Goal: Task Accomplishment & Management: Manage account settings

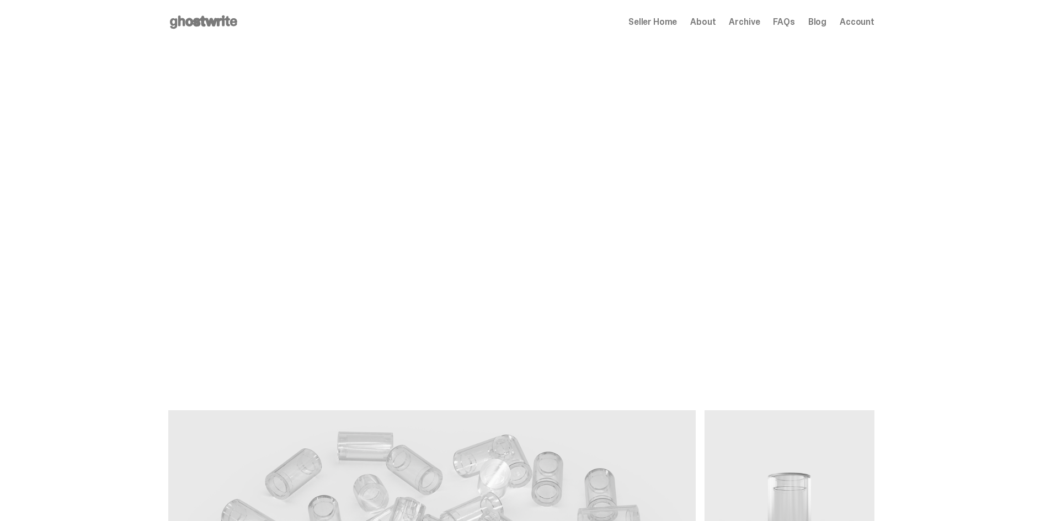
click at [677, 23] on span "Seller Home" at bounding box center [652, 22] width 49 height 9
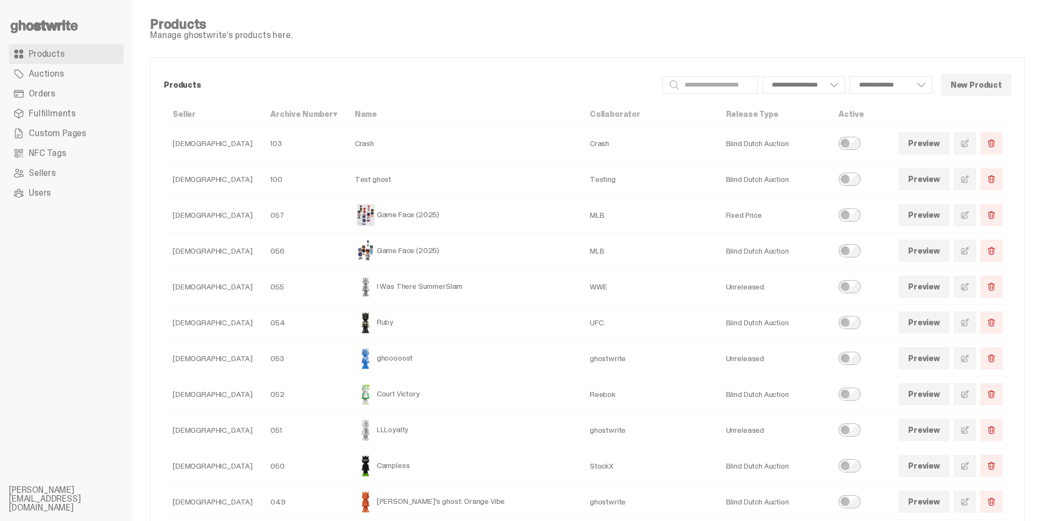
select select
click at [969, 218] on span at bounding box center [965, 215] width 9 height 9
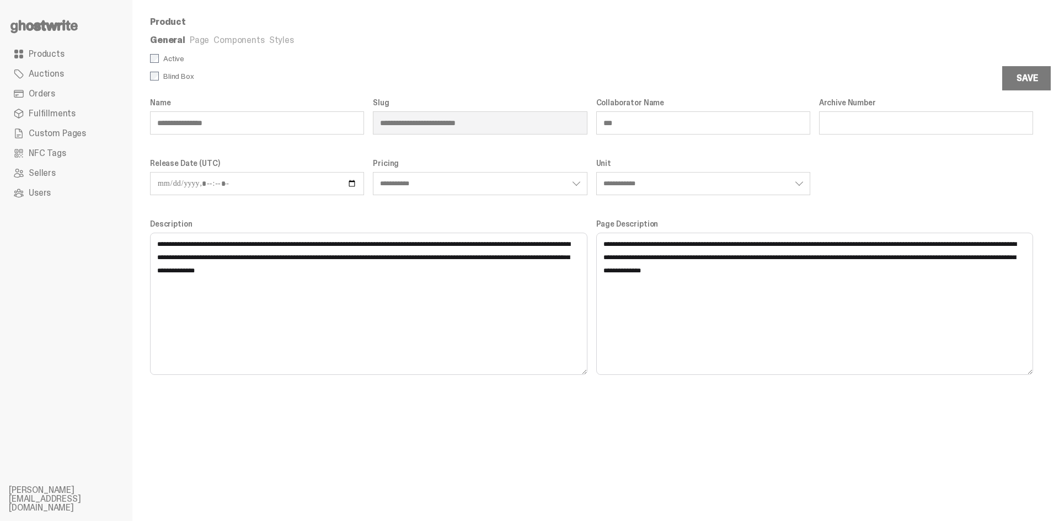
click at [240, 40] on link "Components" at bounding box center [239, 40] width 51 height 12
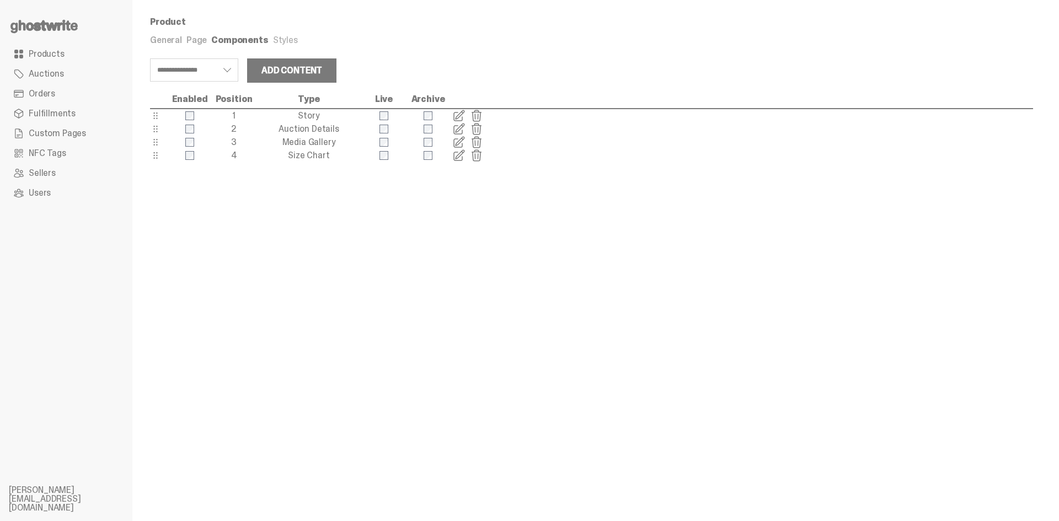
click at [273, 39] on link "Styles" at bounding box center [285, 40] width 25 height 12
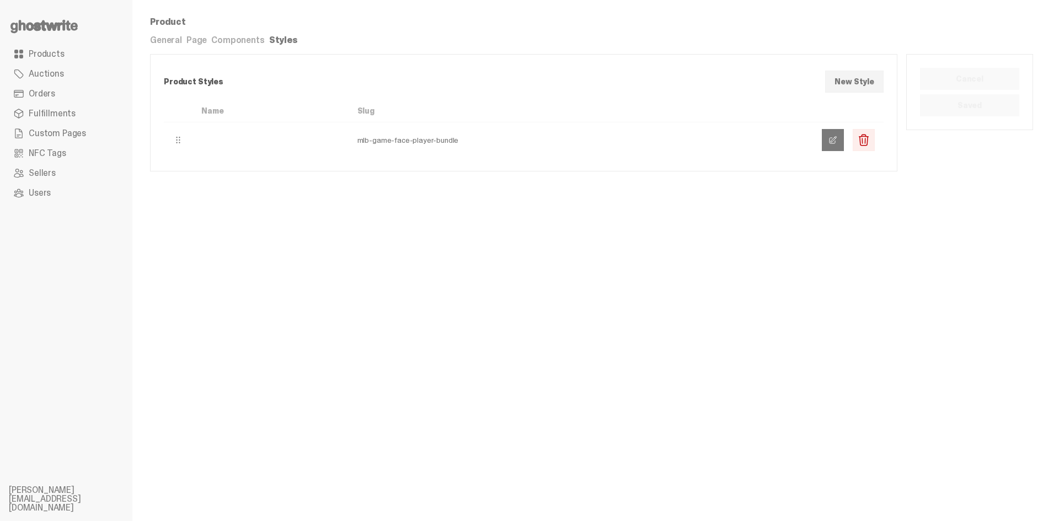
click at [834, 143] on span at bounding box center [833, 140] width 9 height 9
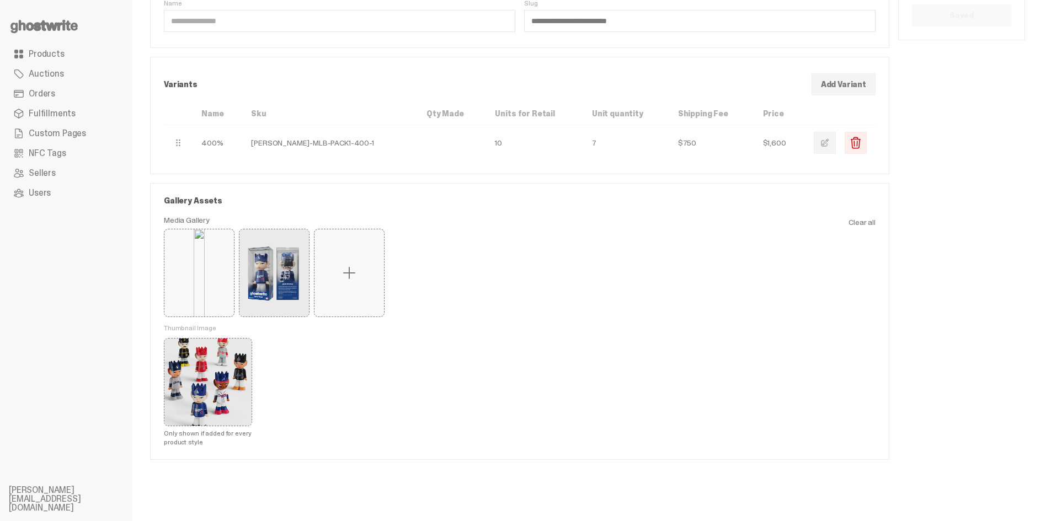
scroll to position [94, 0]
click at [0, 0] on button "Remove" at bounding box center [0, 0] width 0 height 0
type button "1"
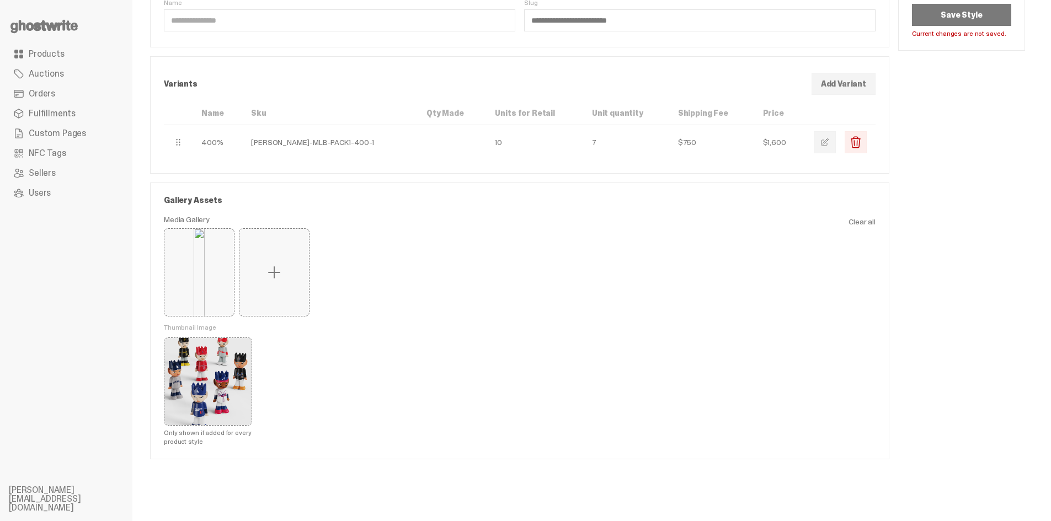
click at [0, 0] on link "Remove" at bounding box center [0, 0] width 0 height 0
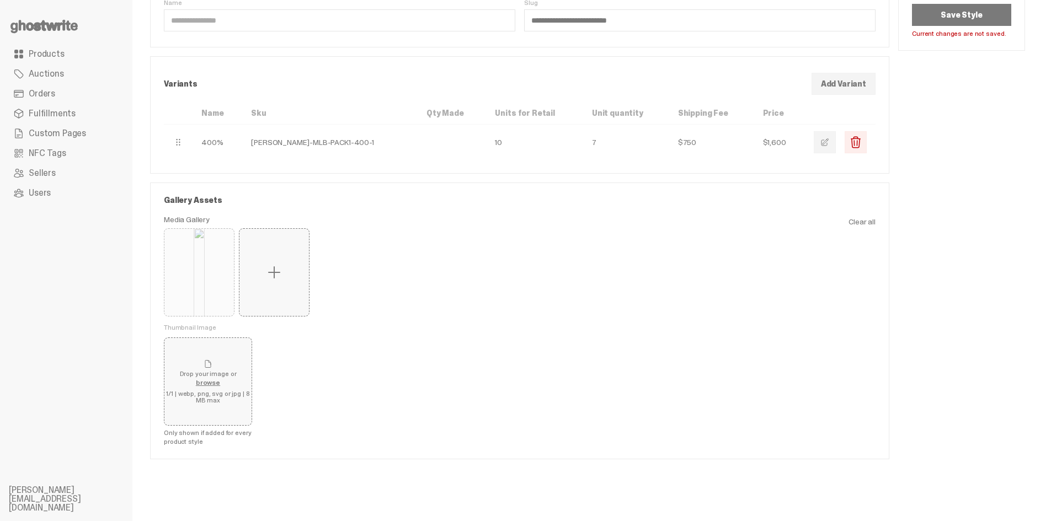
click at [0, 0] on button "Remove" at bounding box center [0, 0] width 0 height 0
type button "0"
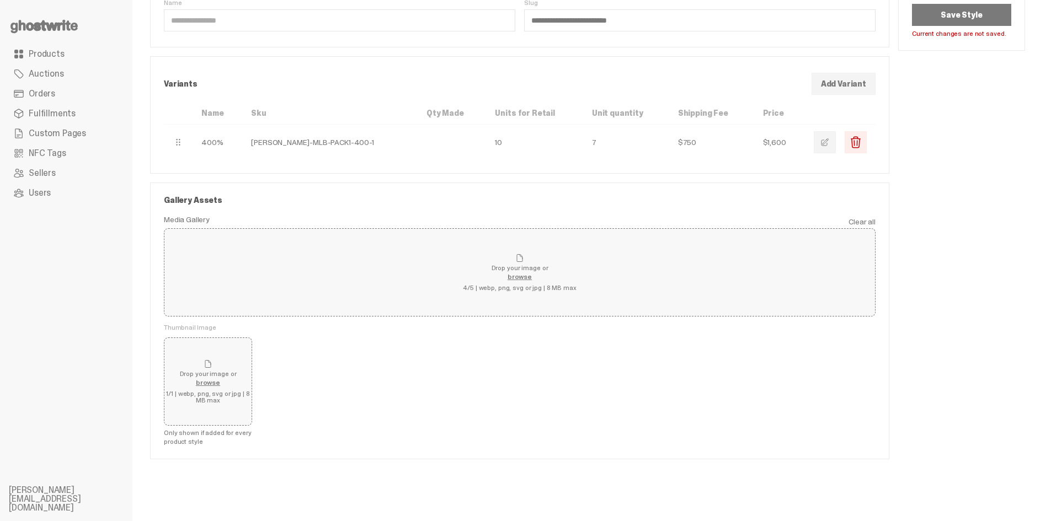
click at [427, 273] on label "Drop your image or browse 4/5 | webp, png, svg or jpg | 8 MB max" at bounding box center [520, 272] width 712 height 88
click at [0, 0] on input "Drop your image or browse 4/5 | webp, png, svg or jpg | 8 MB max" at bounding box center [0, 0] width 0 height 0
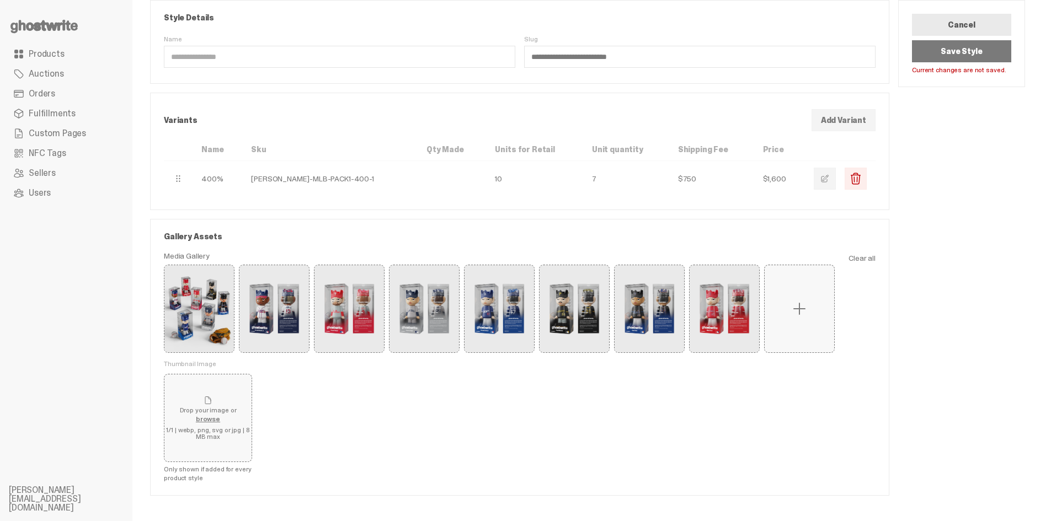
scroll to position [0, 0]
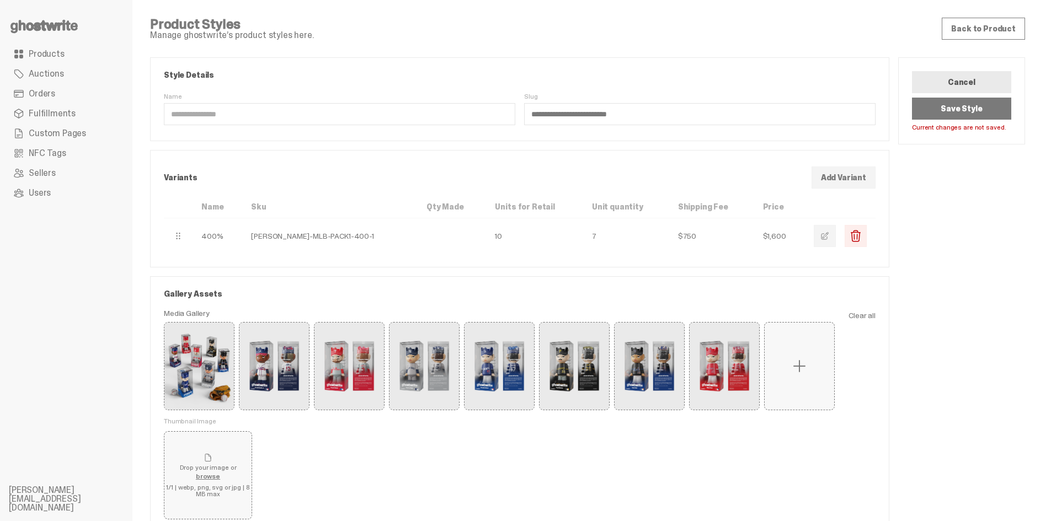
click at [982, 110] on button "Save Style" at bounding box center [961, 109] width 99 height 22
click at [1005, 28] on link "Back to Product" at bounding box center [983, 29] width 83 height 22
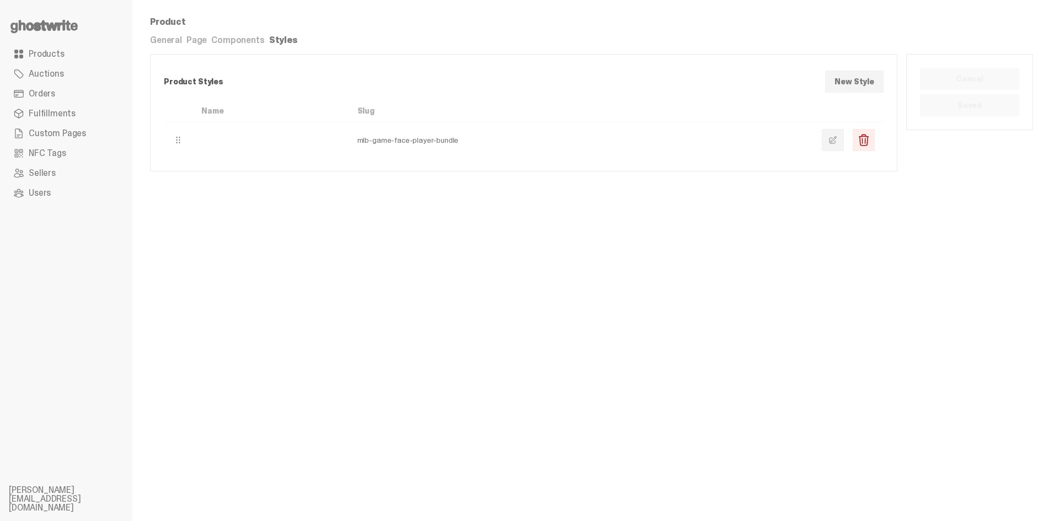
click at [73, 52] on link "Products" at bounding box center [66, 54] width 115 height 20
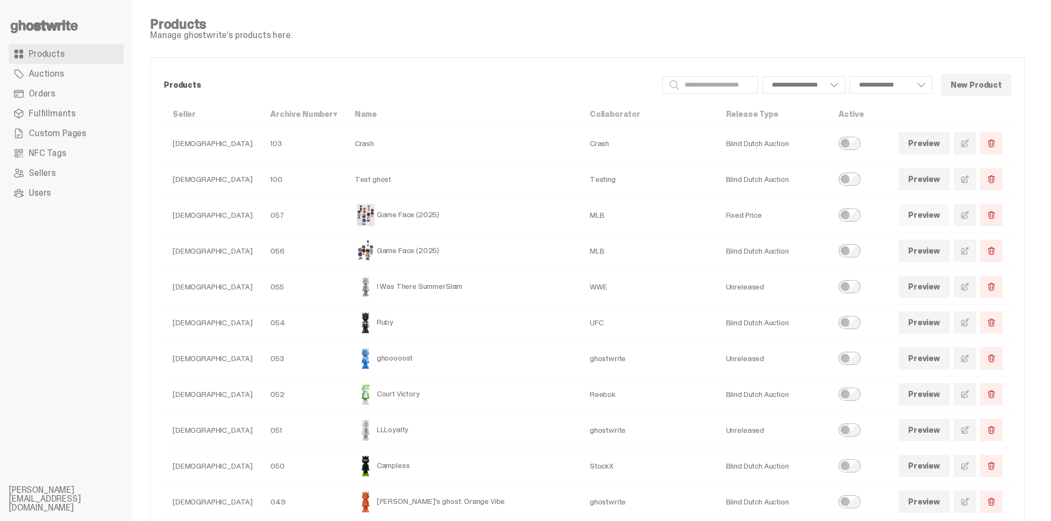
click at [928, 216] on link "Preview" at bounding box center [924, 215] width 51 height 22
click at [976, 215] on link at bounding box center [965, 215] width 22 height 22
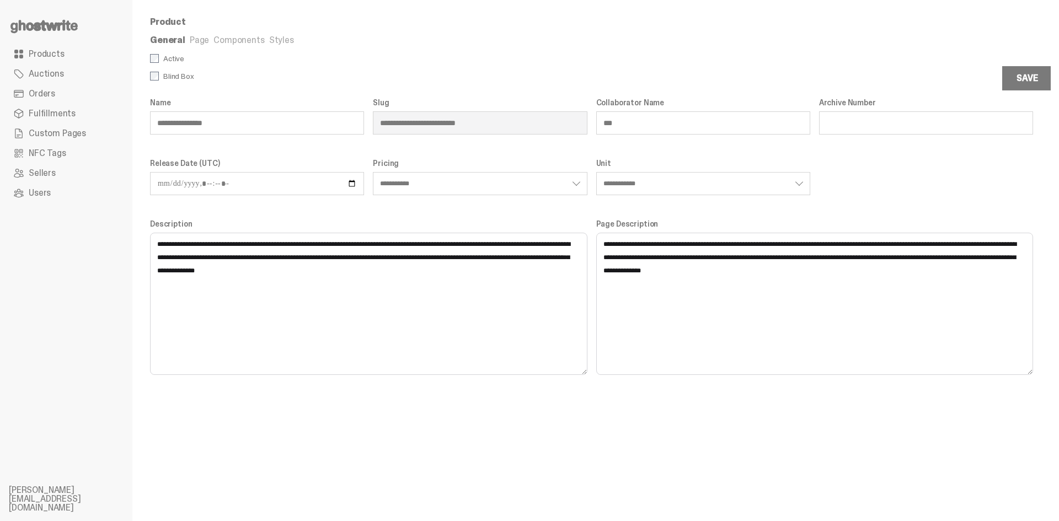
click at [446, 414] on div "**********" at bounding box center [591, 260] width 919 height 521
click at [232, 40] on link "Components" at bounding box center [239, 40] width 51 height 12
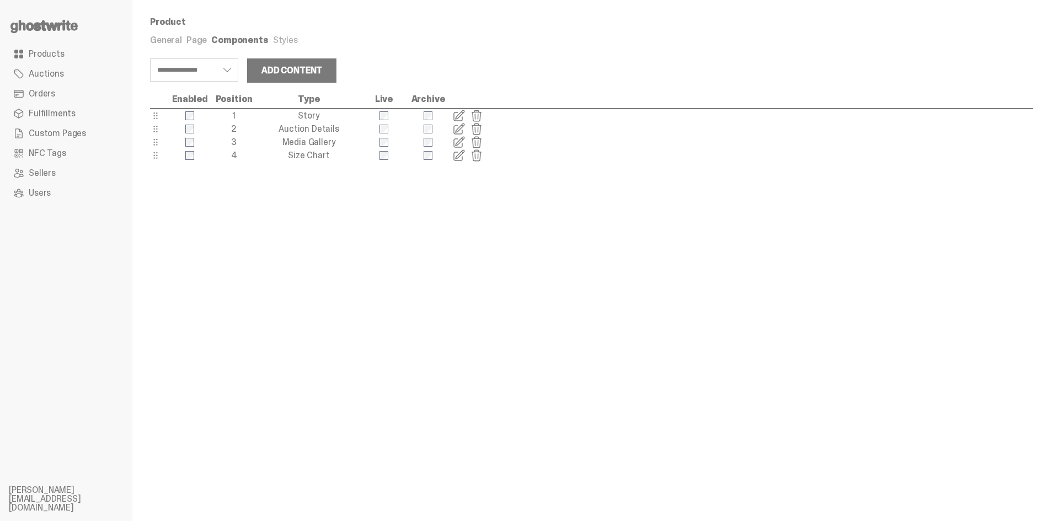
click at [194, 38] on link "Page" at bounding box center [196, 40] width 20 height 12
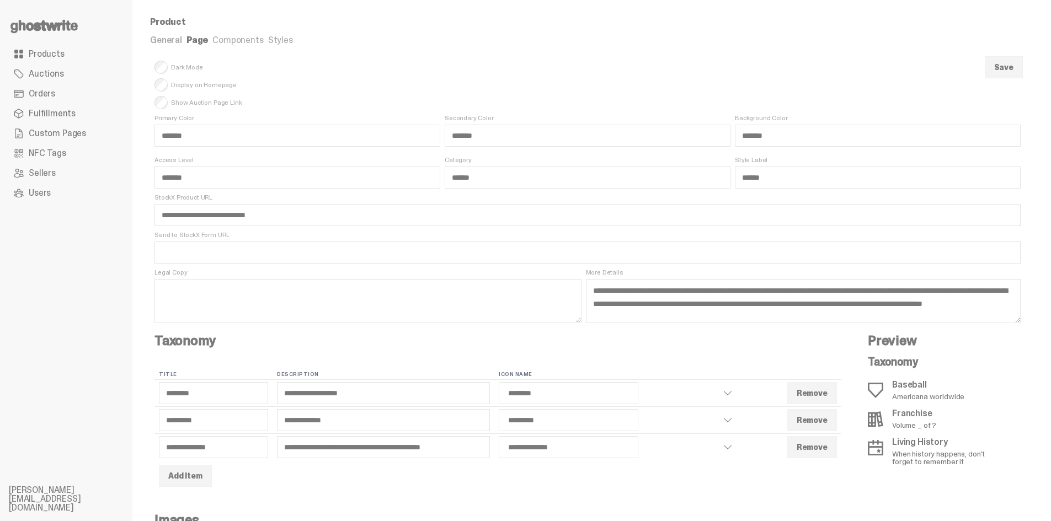
click at [226, 42] on link "Components" at bounding box center [237, 40] width 51 height 12
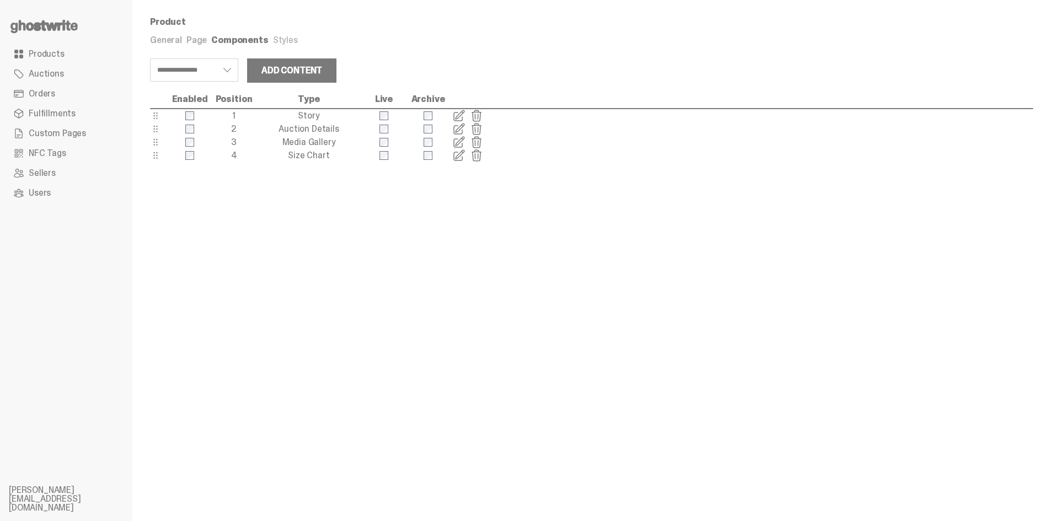
click at [456, 112] on span at bounding box center [458, 115] width 13 height 13
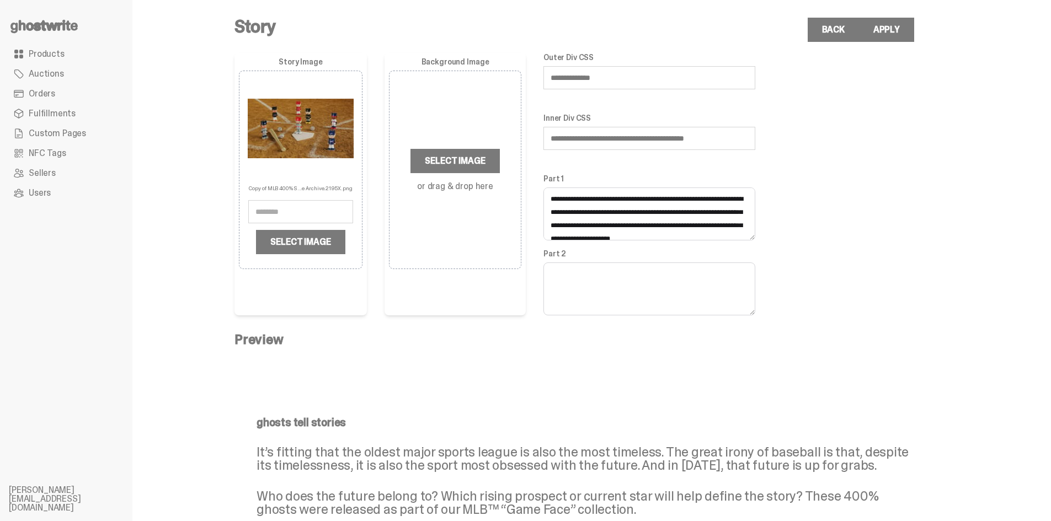
click at [90, 137] on link "Custom Pages" at bounding box center [66, 134] width 115 height 20
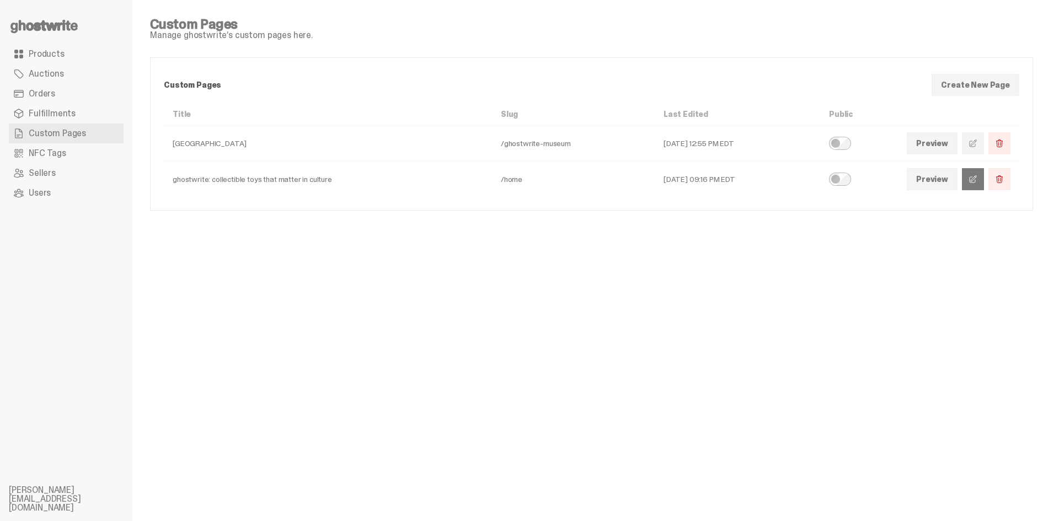
click at [973, 184] on link at bounding box center [973, 179] width 22 height 22
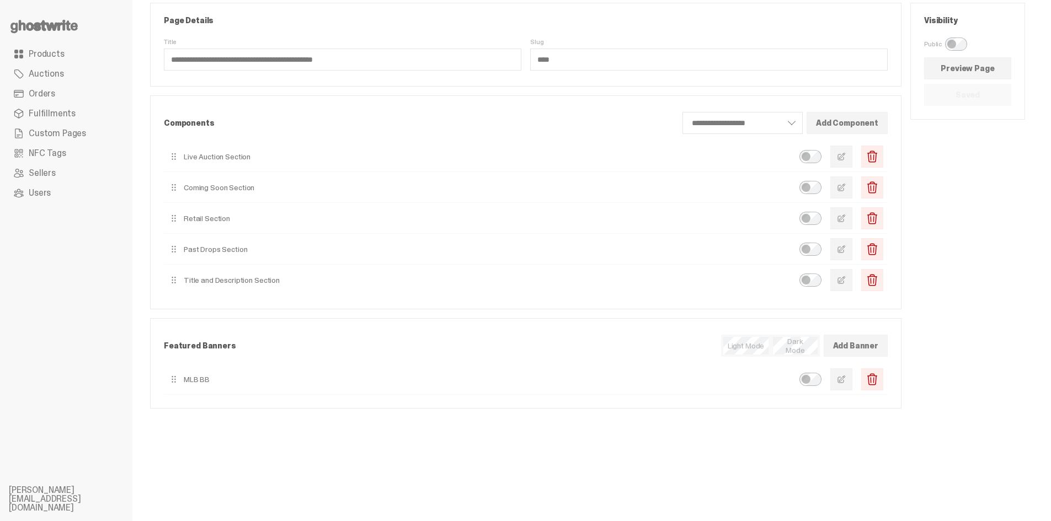
scroll to position [55, 0]
click at [851, 383] on button "button" at bounding box center [841, 379] width 22 height 22
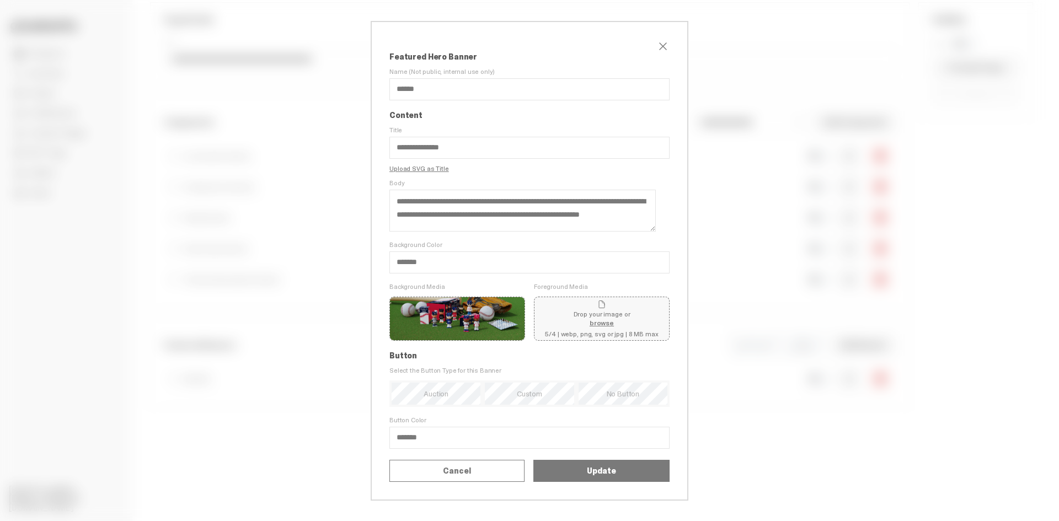
click at [0, 0] on label "Replace" at bounding box center [0, 0] width 0 height 0
click at [0, 0] on input "Replace" at bounding box center [0, 0] width 0 height 0
click at [621, 482] on button "Update" at bounding box center [602, 471] width 136 height 22
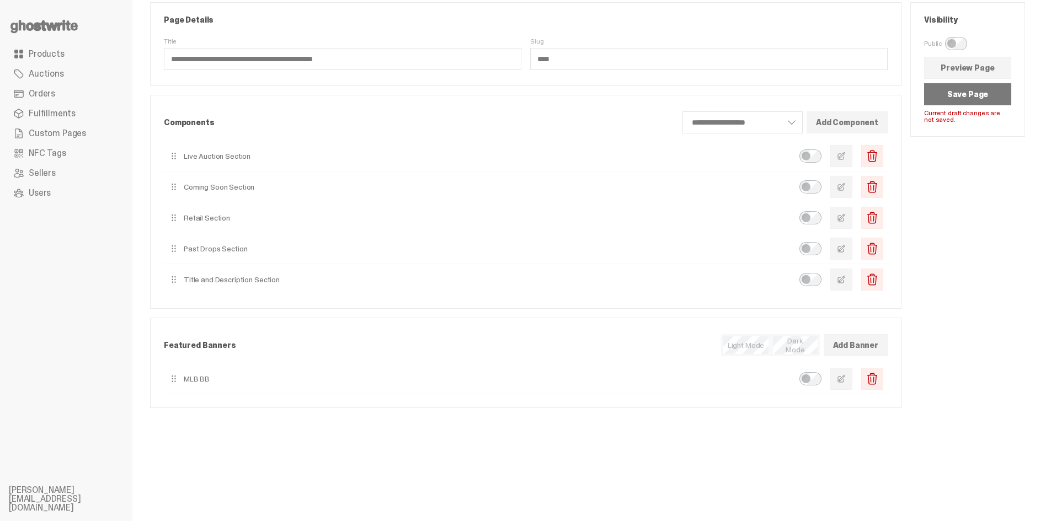
click at [972, 93] on button "Save Page" at bounding box center [967, 94] width 87 height 22
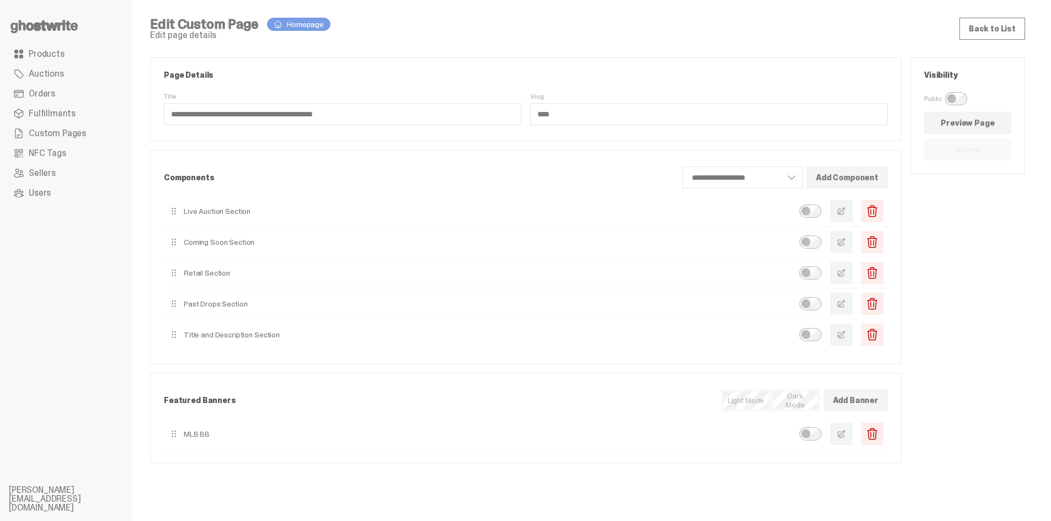
click at [608, 13] on div "**********" at bounding box center [587, 320] width 910 height 640
click at [79, 60] on link "Products" at bounding box center [66, 54] width 115 height 20
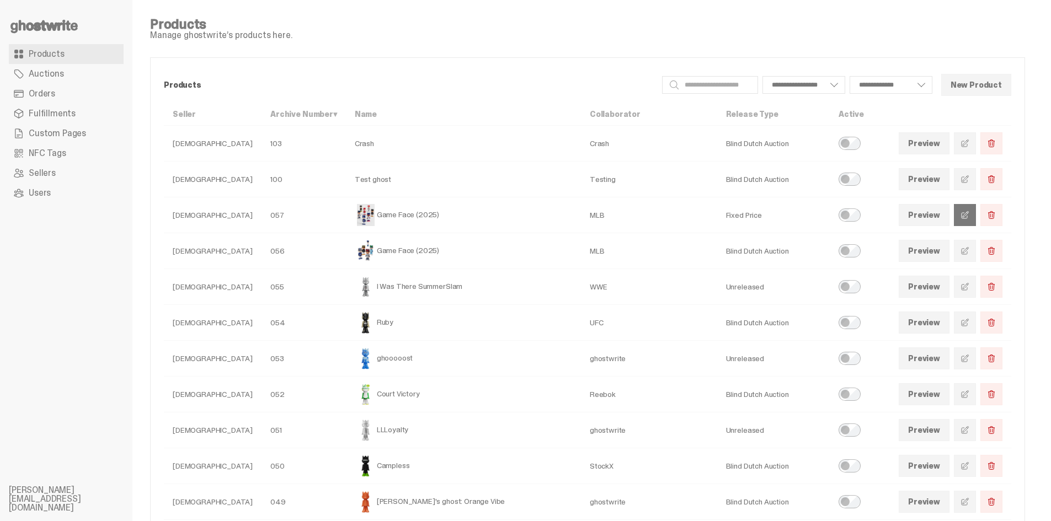
click at [965, 217] on link at bounding box center [965, 215] width 22 height 22
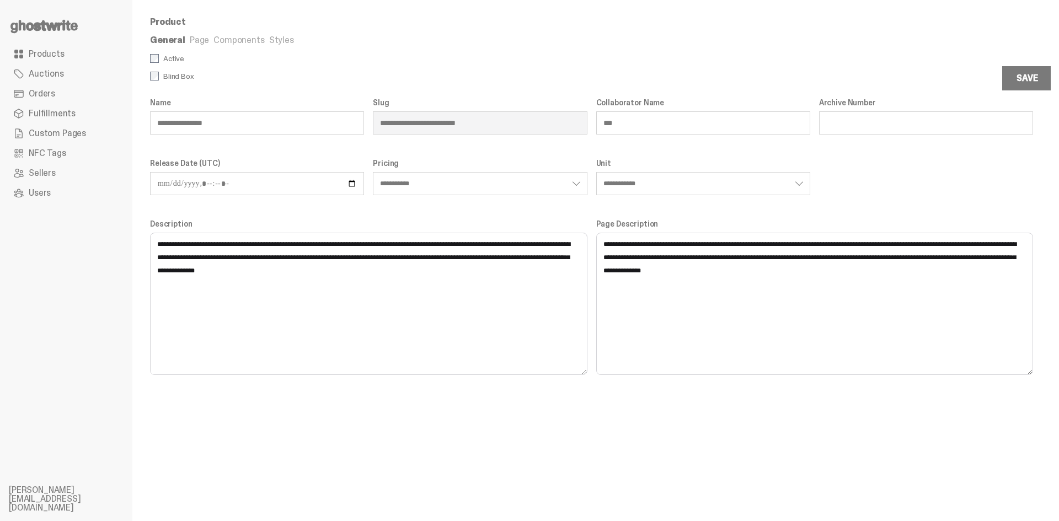
click at [281, 38] on link "Styles" at bounding box center [281, 40] width 25 height 12
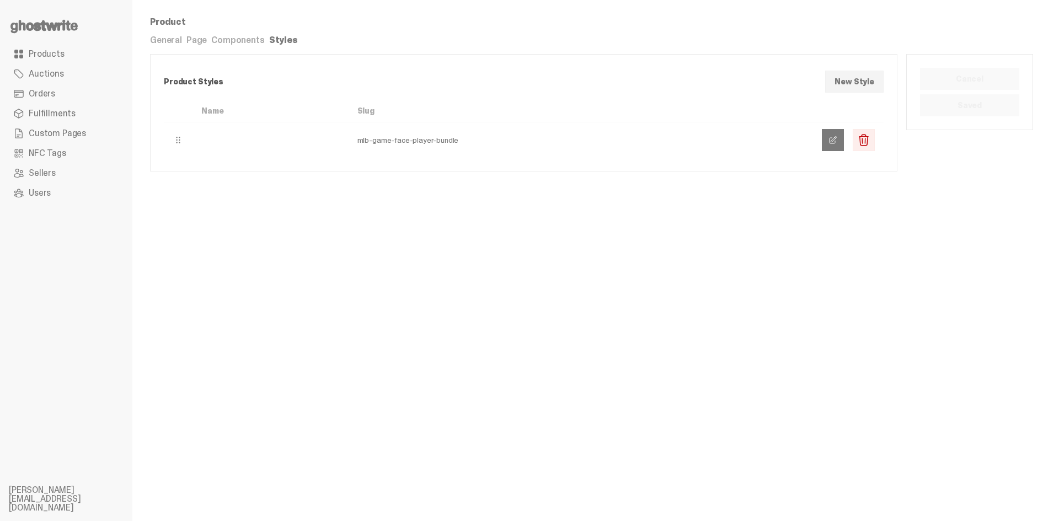
click at [829, 145] on link at bounding box center [833, 140] width 22 height 22
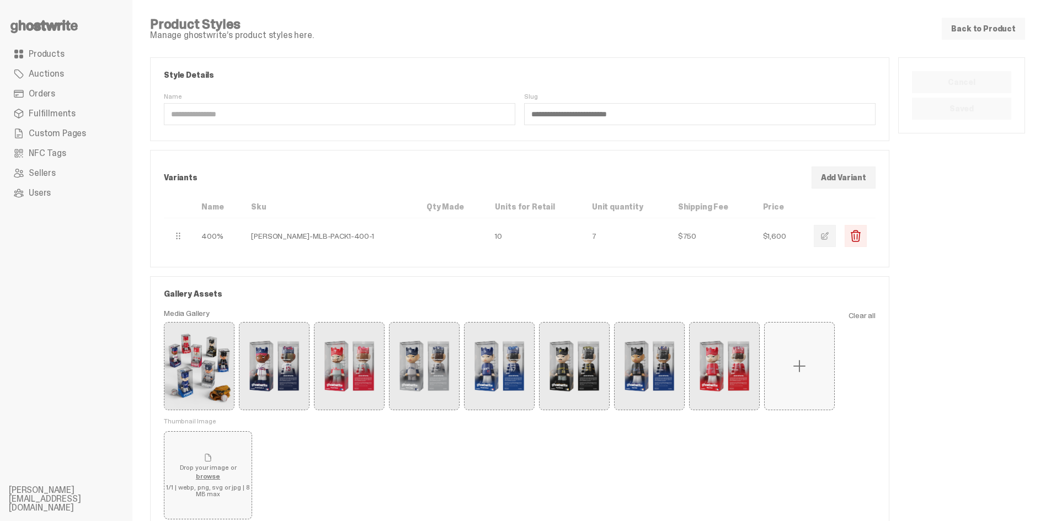
click at [963, 35] on link "Back to Product" at bounding box center [983, 29] width 83 height 22
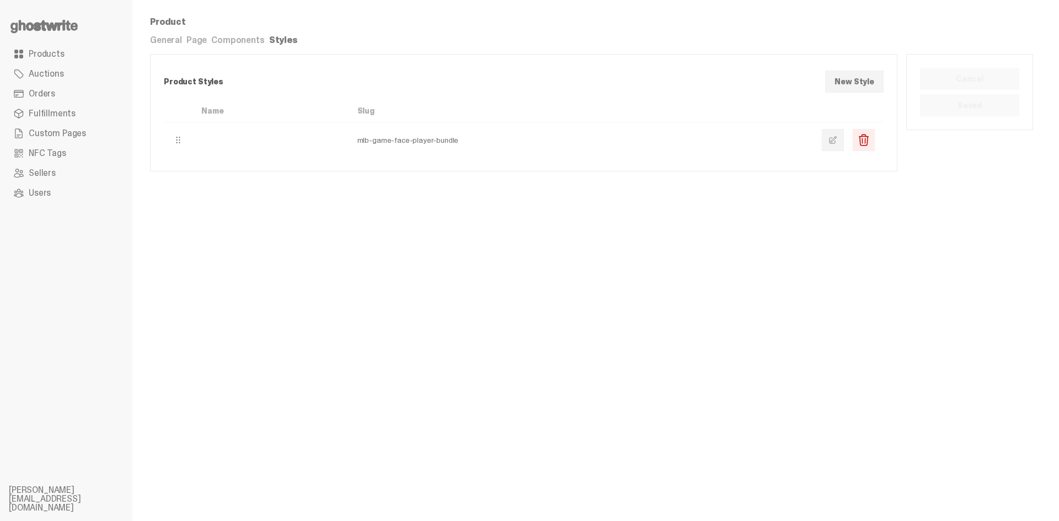
click at [196, 38] on link "Page" at bounding box center [196, 40] width 20 height 12
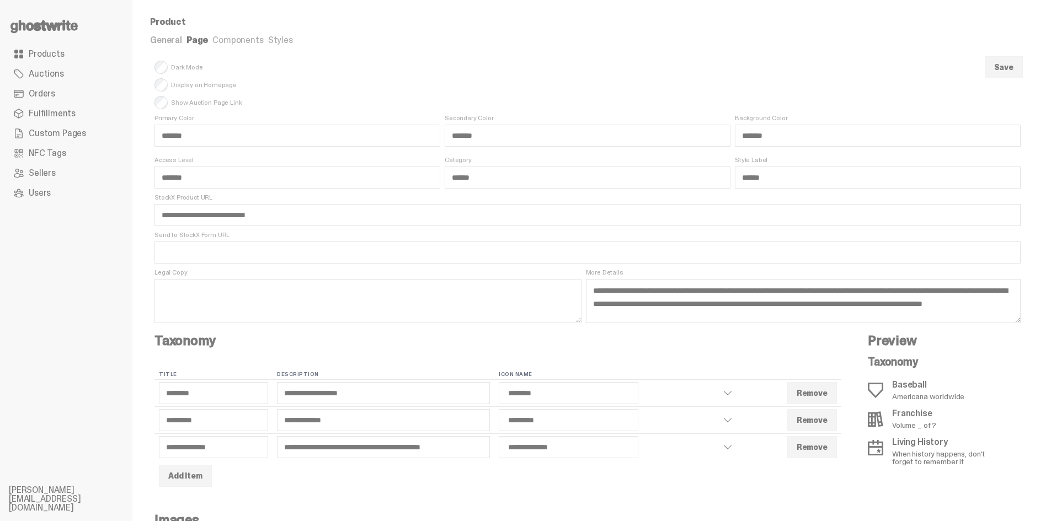
click at [164, 40] on link "General" at bounding box center [166, 40] width 32 height 12
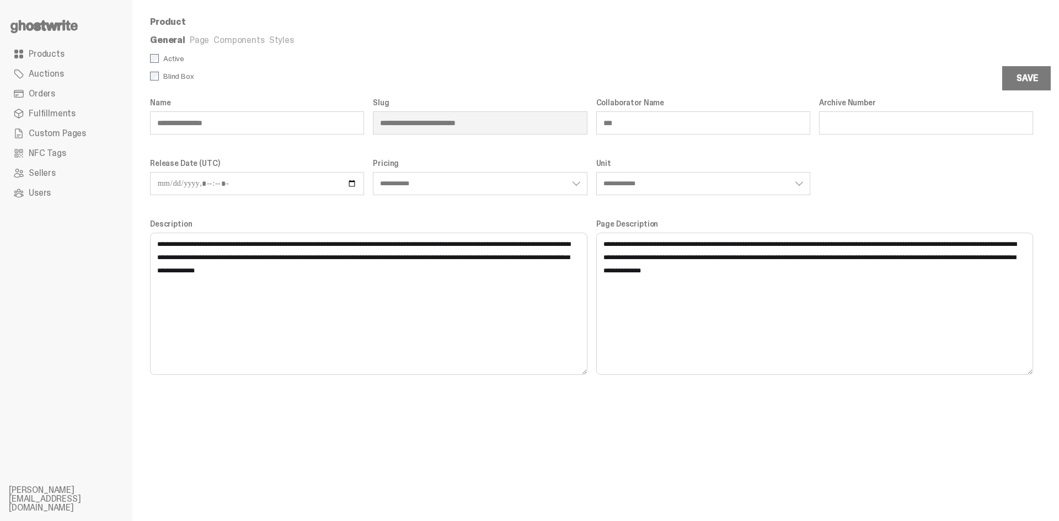
click at [537, 458] on div "**********" at bounding box center [591, 260] width 919 height 521
click at [864, 451] on div "**********" at bounding box center [591, 260] width 919 height 521
click at [506, 22] on ul "Product" at bounding box center [591, 23] width 883 height 11
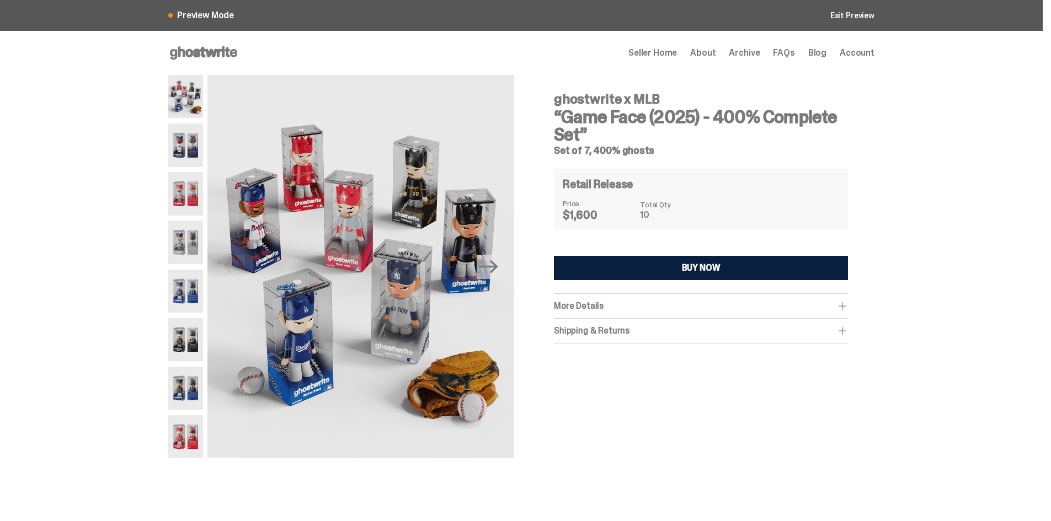
click at [763, 306] on div "More Details" at bounding box center [701, 306] width 294 height 11
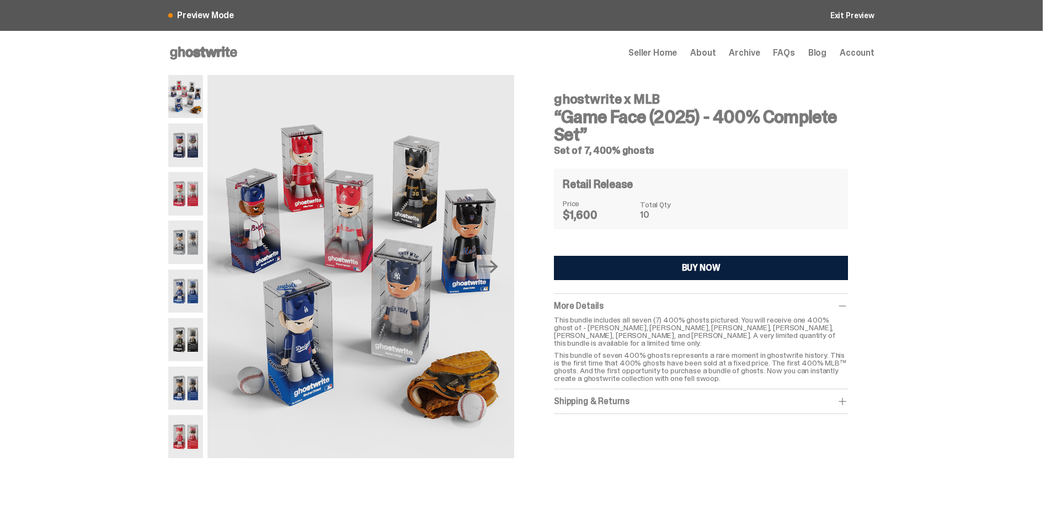
click at [764, 303] on div "More Details" at bounding box center [701, 306] width 294 height 11
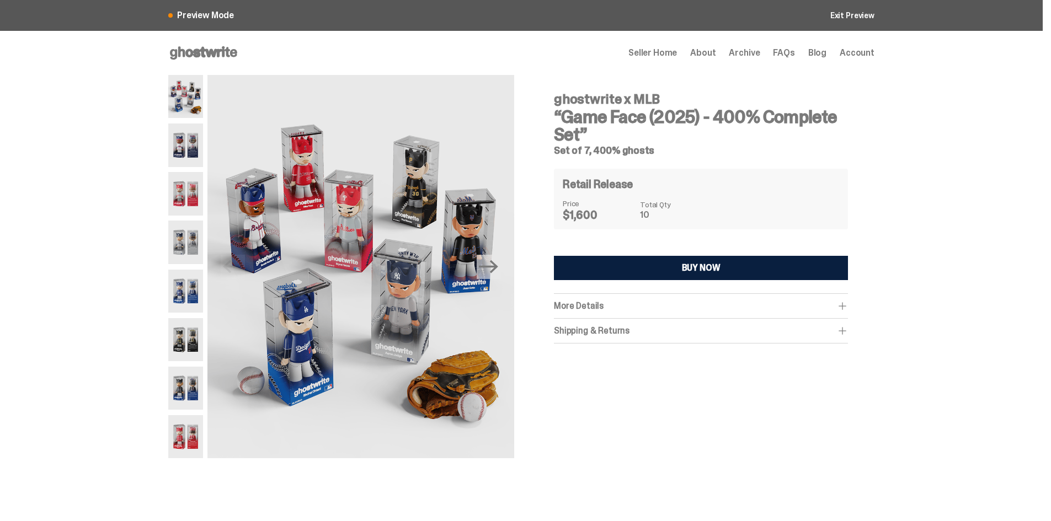
click at [845, 17] on link "Exit Preview" at bounding box center [852, 16] width 44 height 8
